Goal: Use online tool/utility: Use online tool/utility

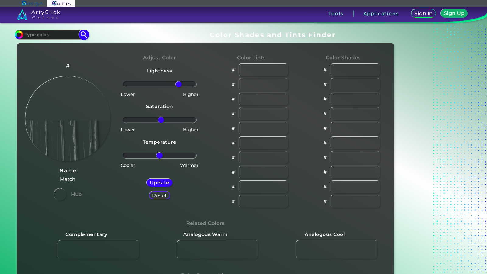
click at [59, 33] on input at bounding box center [51, 35] width 57 height 8
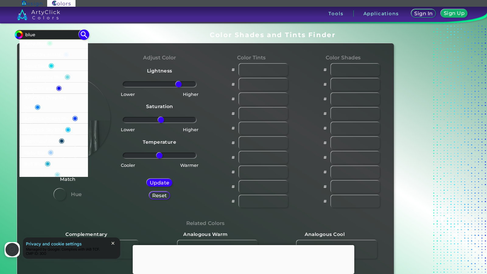
type input "blue"
click at [38, 65] on p "Aqua Blue ◉" at bounding box center [39, 65] width 30 height 11
type input "#000000"
type input "rgb(2, 216, 233)"
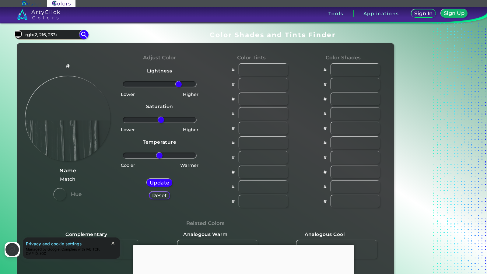
click at [63, 196] on div at bounding box center [60, 194] width 12 height 12
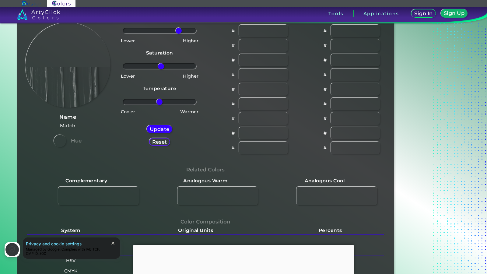
scroll to position [124, 0]
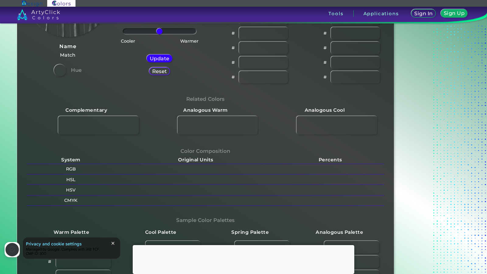
click at [114, 242] on span "close" at bounding box center [112, 243] width 5 height 5
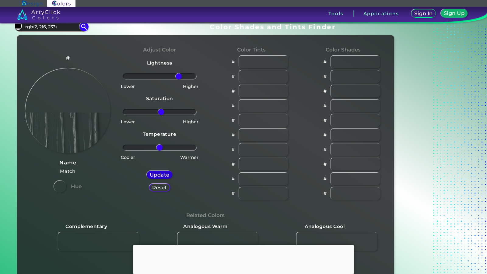
scroll to position [0, 0]
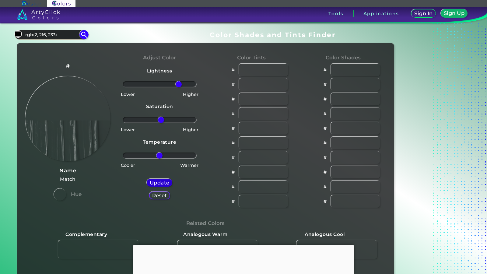
click at [163, 183] on h5 "Update" at bounding box center [160, 182] width 20 height 5
drag, startPoint x: 177, startPoint y: 86, endPoint x: 159, endPoint y: 89, distance: 18.2
click at [159, 87] on input "range" at bounding box center [160, 84] width 74 height 6
drag, startPoint x: 159, startPoint y: 89, endPoint x: 183, endPoint y: 90, distance: 23.4
click at [183, 90] on div "Lightness Saturation Temperature Lower Higher Lower Higher Cooler Warmer Update…" at bounding box center [160, 136] width 82 height 146
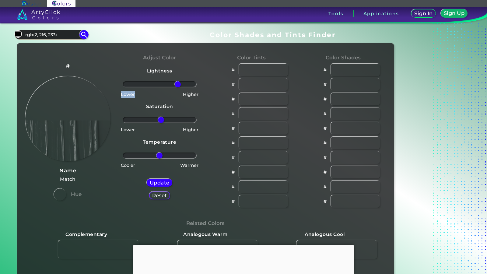
drag, startPoint x: 163, startPoint y: 85, endPoint x: 179, endPoint y: 85, distance: 16.1
click at [179, 85] on input "range" at bounding box center [160, 84] width 74 height 6
type input "57"
click at [179, 85] on input "range" at bounding box center [160, 84] width 74 height 6
